Goal: Information Seeking & Learning: Find specific fact

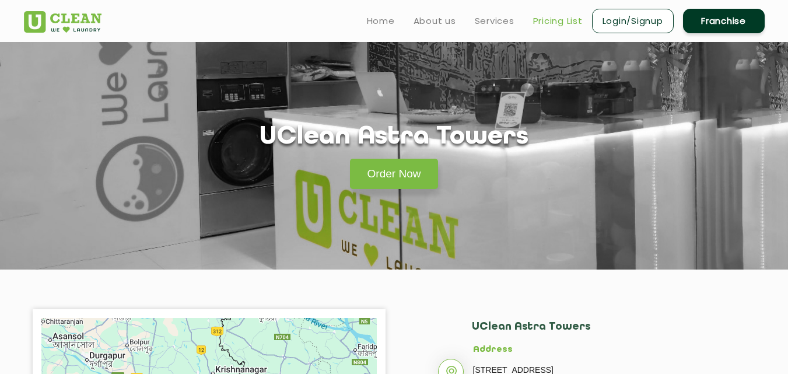
click at [550, 23] on link "Pricing List" at bounding box center [558, 21] width 50 height 14
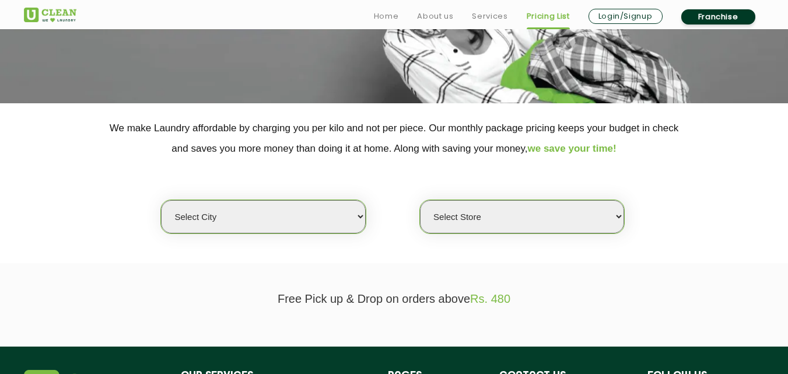
scroll to position [175, 0]
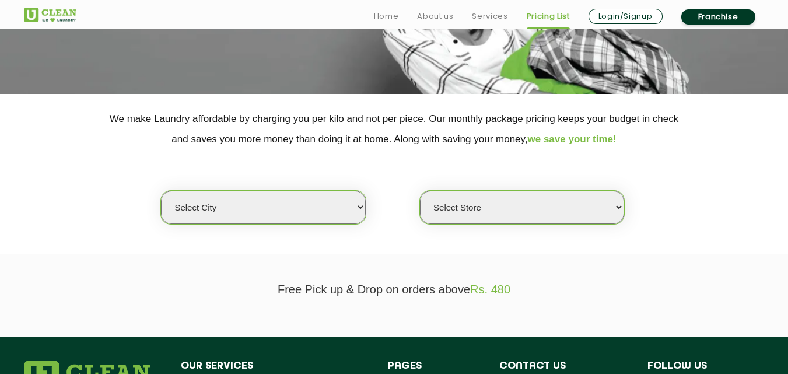
click at [347, 205] on select "Select city [GEOGRAPHIC_DATA] [GEOGRAPHIC_DATA] [GEOGRAPHIC_DATA] [GEOGRAPHIC_D…" at bounding box center [263, 207] width 204 height 33
select select "8"
click at [161, 191] on select "Select city [GEOGRAPHIC_DATA] [GEOGRAPHIC_DATA] [GEOGRAPHIC_DATA] [GEOGRAPHIC_D…" at bounding box center [263, 207] width 204 height 33
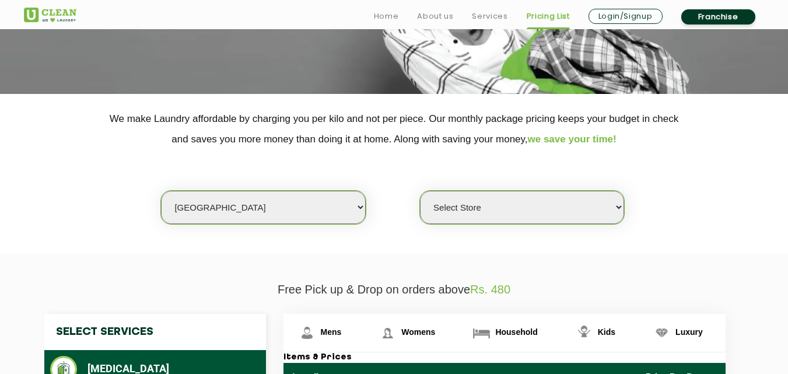
click at [594, 215] on select "Select Store [GEOGRAPHIC_DATA] [GEOGRAPHIC_DATA] [GEOGRAPHIC_DATA] [GEOGRAPHIC_…" at bounding box center [522, 207] width 204 height 33
click at [451, 209] on select "Select Store [GEOGRAPHIC_DATA] [GEOGRAPHIC_DATA] [GEOGRAPHIC_DATA] [GEOGRAPHIC_…" at bounding box center [522, 207] width 204 height 33
select select "498"
click at [420, 191] on select "Select Store [GEOGRAPHIC_DATA] [GEOGRAPHIC_DATA] [GEOGRAPHIC_DATA] [GEOGRAPHIC_…" at bounding box center [522, 207] width 204 height 33
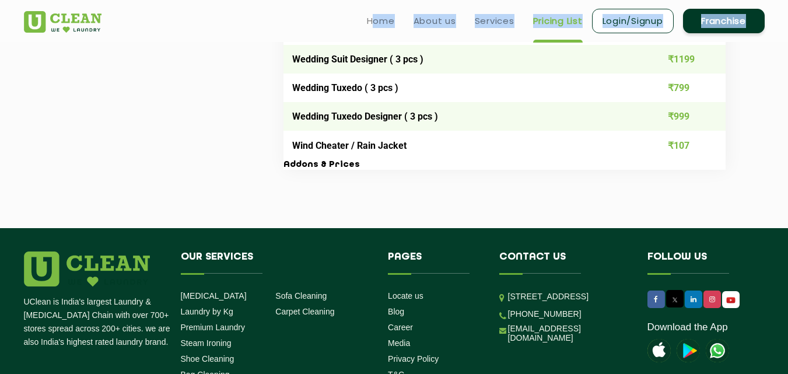
scroll to position [2441, 0]
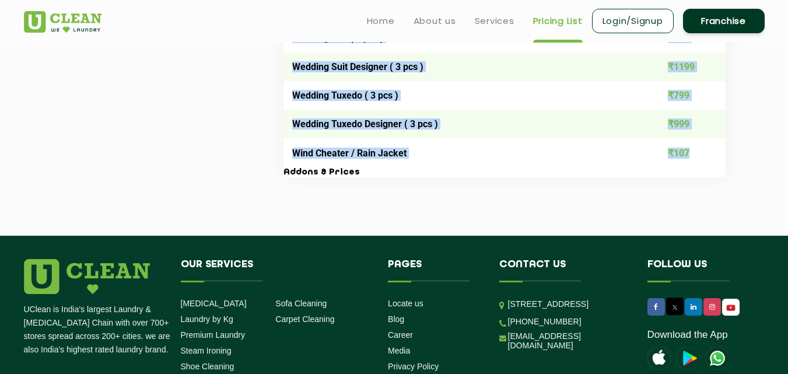
drag, startPoint x: 292, startPoint y: 175, endPoint x: 693, endPoint y: 150, distance: 401.4
copy tbody "Lore ₹68 Ipsumd / Sita - Cons ₹137 Adipis / Elit - Seddo ₹857 Eiusm tempori ₹43…"
